Goal: Transaction & Acquisition: Book appointment/travel/reservation

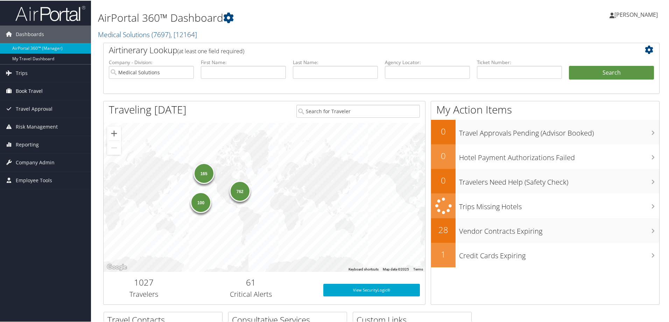
click at [24, 89] on span "Book Travel" at bounding box center [29, 91] width 27 height 18
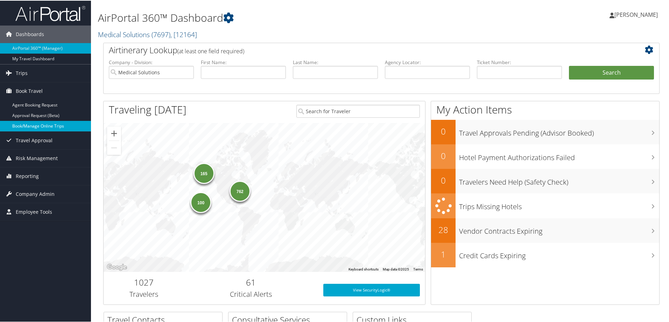
click at [14, 124] on link "Book/Manage Online Trips" at bounding box center [45, 125] width 91 height 11
